Goal: Information Seeking & Learning: Learn about a topic

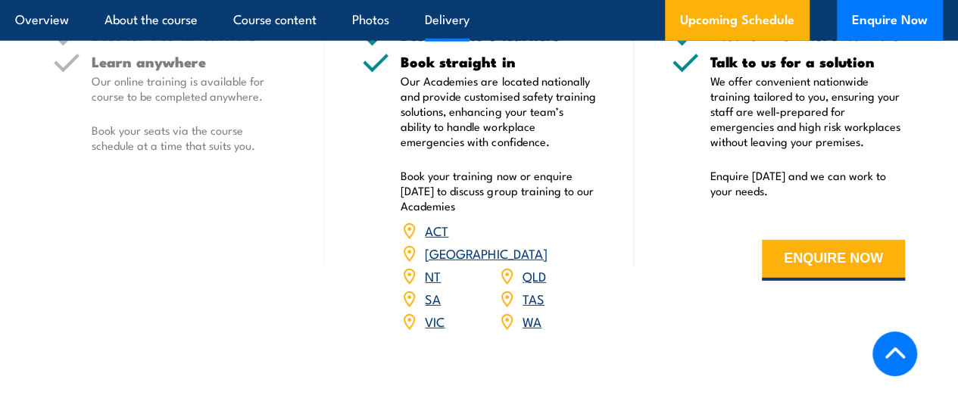
scroll to position [2157, 0]
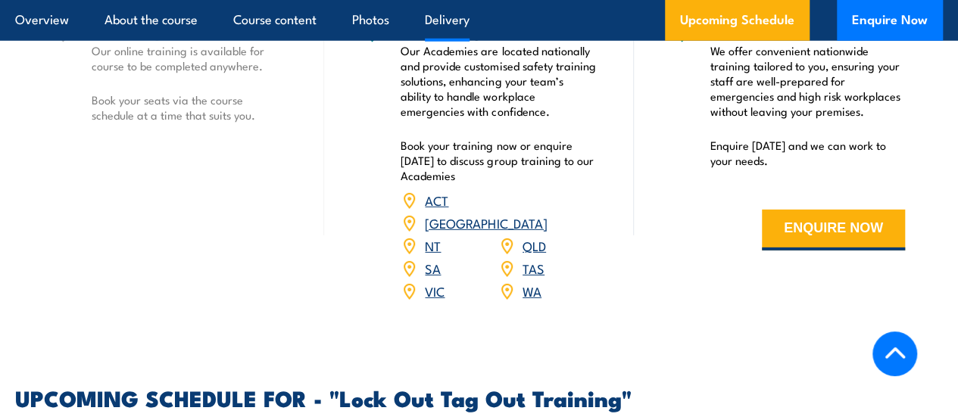
click at [427, 300] on link "VIC" at bounding box center [435, 291] width 20 height 18
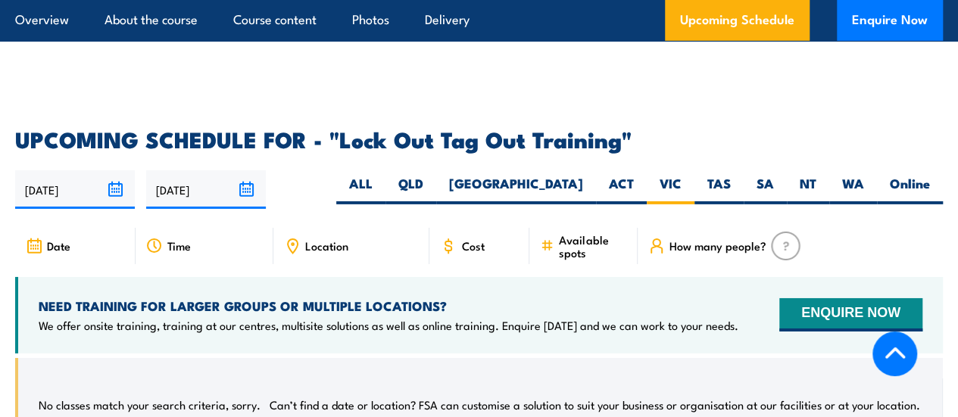
scroll to position [2341, 0]
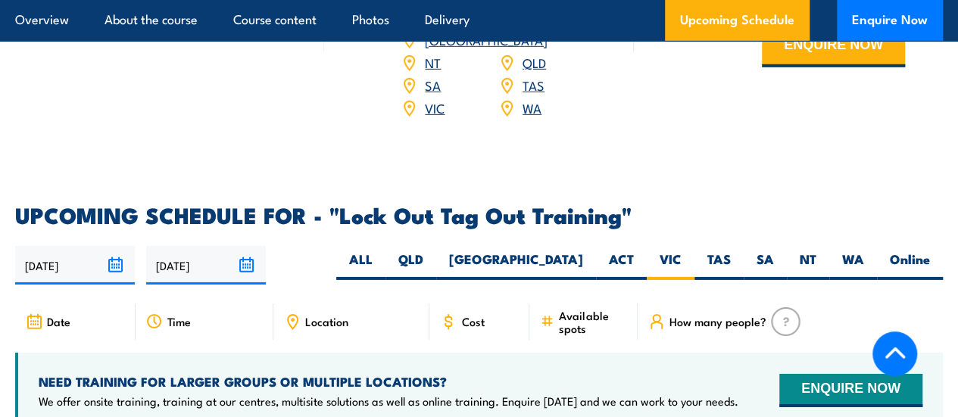
click at [476, 328] on span "Cost" at bounding box center [472, 321] width 23 height 13
click at [471, 328] on span "Cost" at bounding box center [472, 321] width 23 height 13
click at [445, 330] on icon at bounding box center [448, 322] width 17 height 17
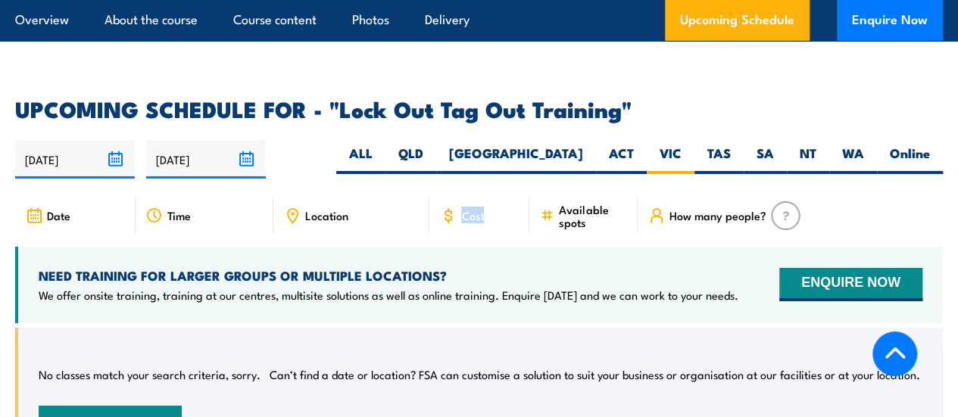
scroll to position [2416, 0]
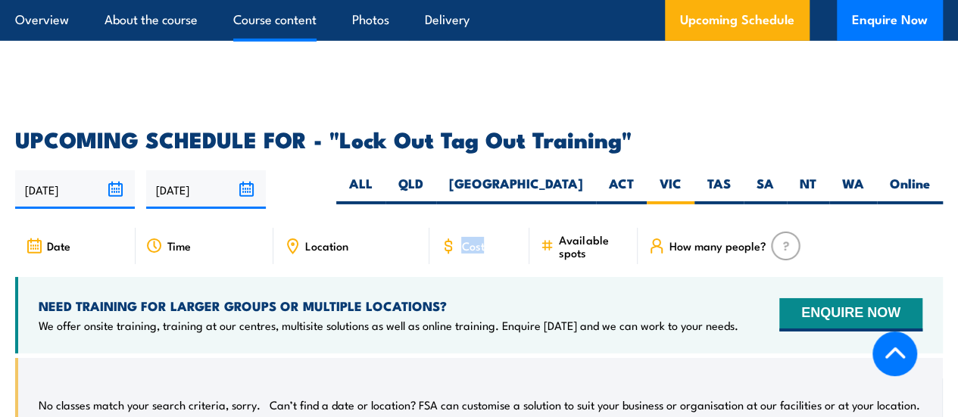
click at [303, 21] on link "Course content" at bounding box center [274, 20] width 83 height 40
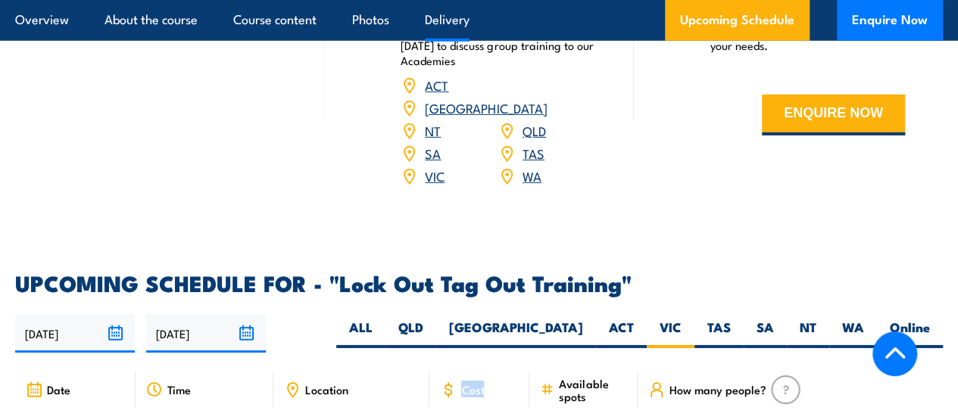
scroll to position [2500, 0]
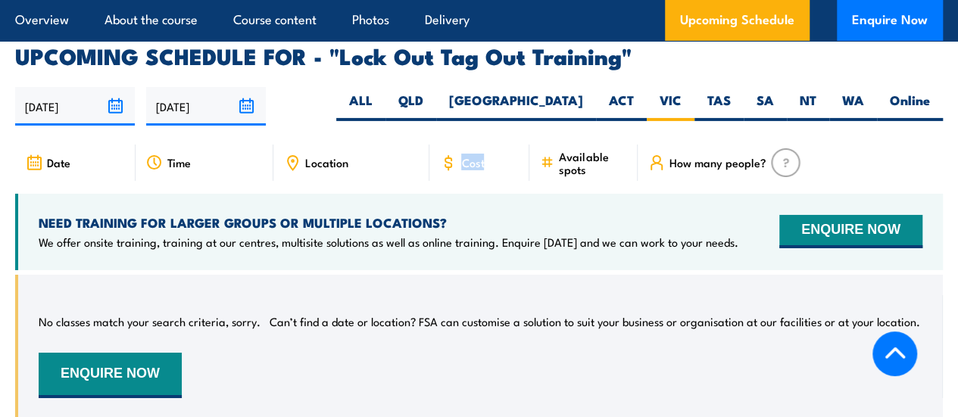
click at [178, 169] on span "Time" at bounding box center [178, 162] width 23 height 13
click at [486, 181] on div "Cost" at bounding box center [479, 163] width 100 height 36
click at [558, 176] on div "Available spots" at bounding box center [583, 163] width 108 height 36
click at [744, 169] on span "How many people?" at bounding box center [718, 162] width 97 height 13
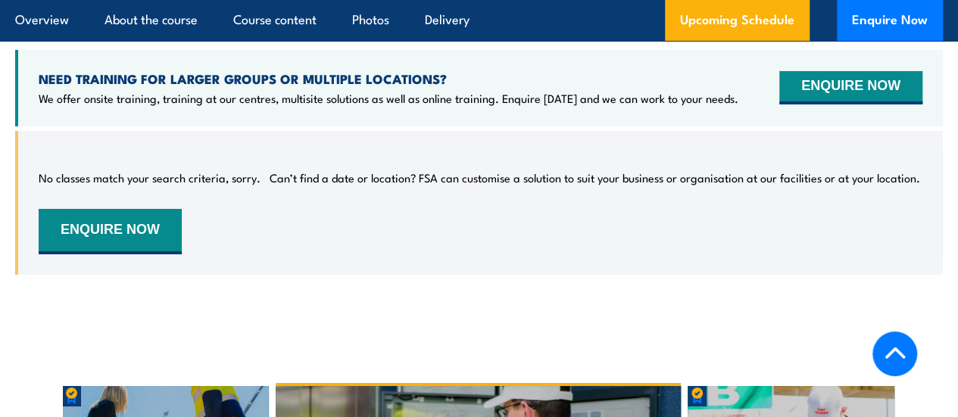
scroll to position [2416, 0]
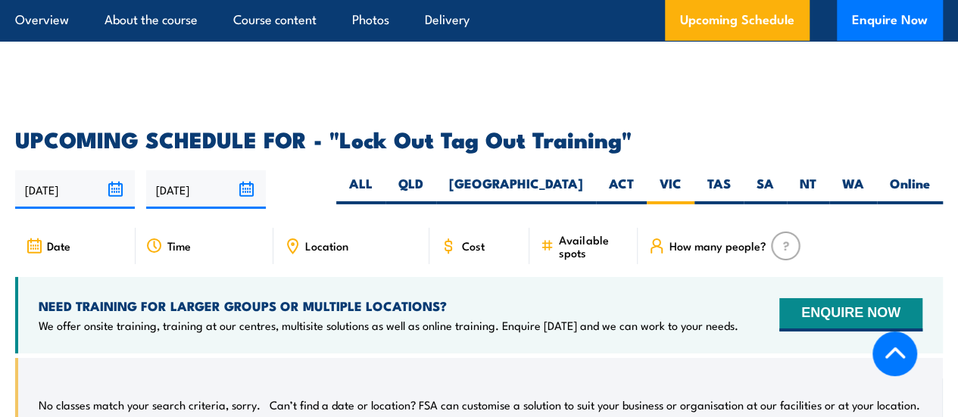
click at [784, 258] on img at bounding box center [786, 246] width 30 height 29
